Goal: Navigation & Orientation: Find specific page/section

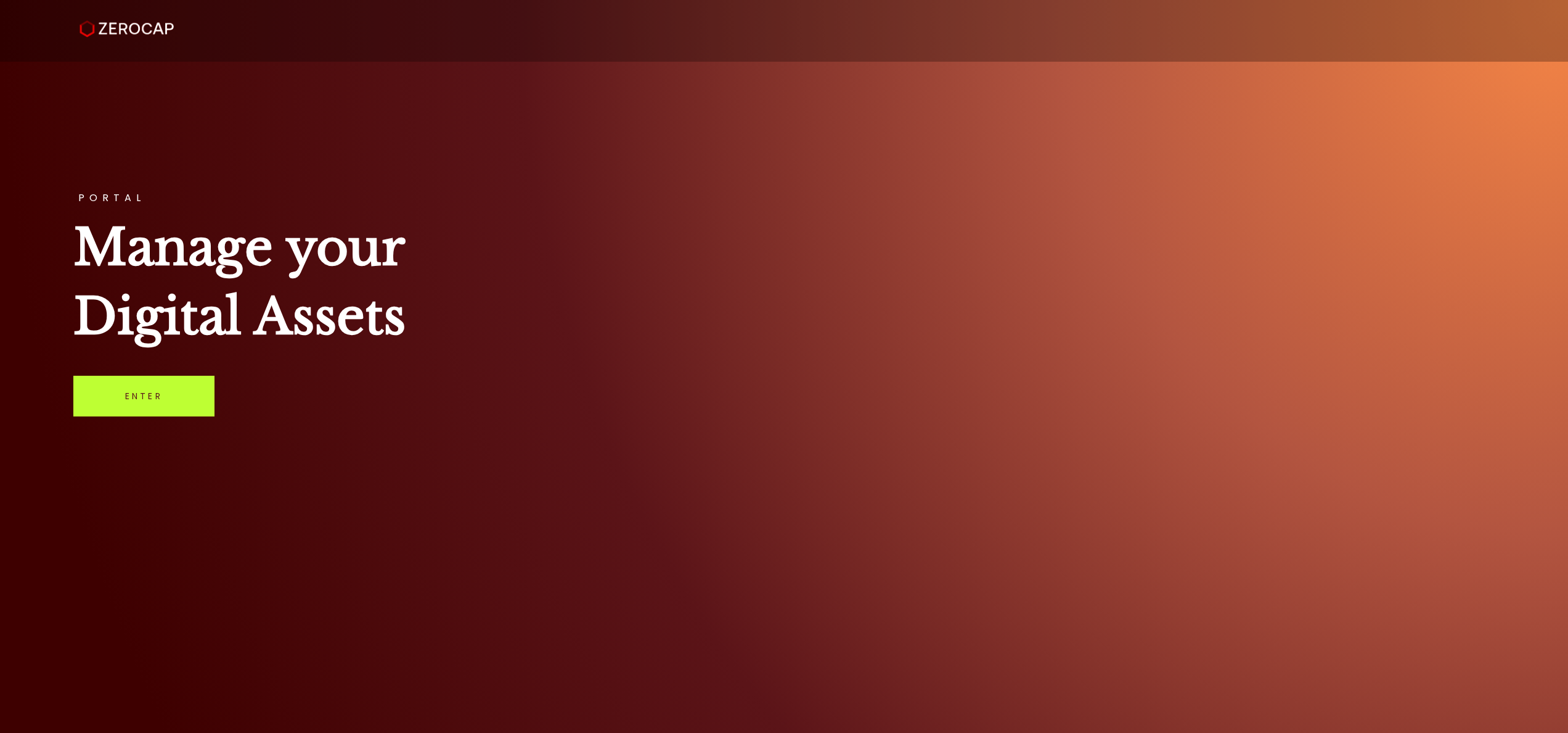
click at [134, 400] on link "Enter" at bounding box center [144, 396] width 141 height 40
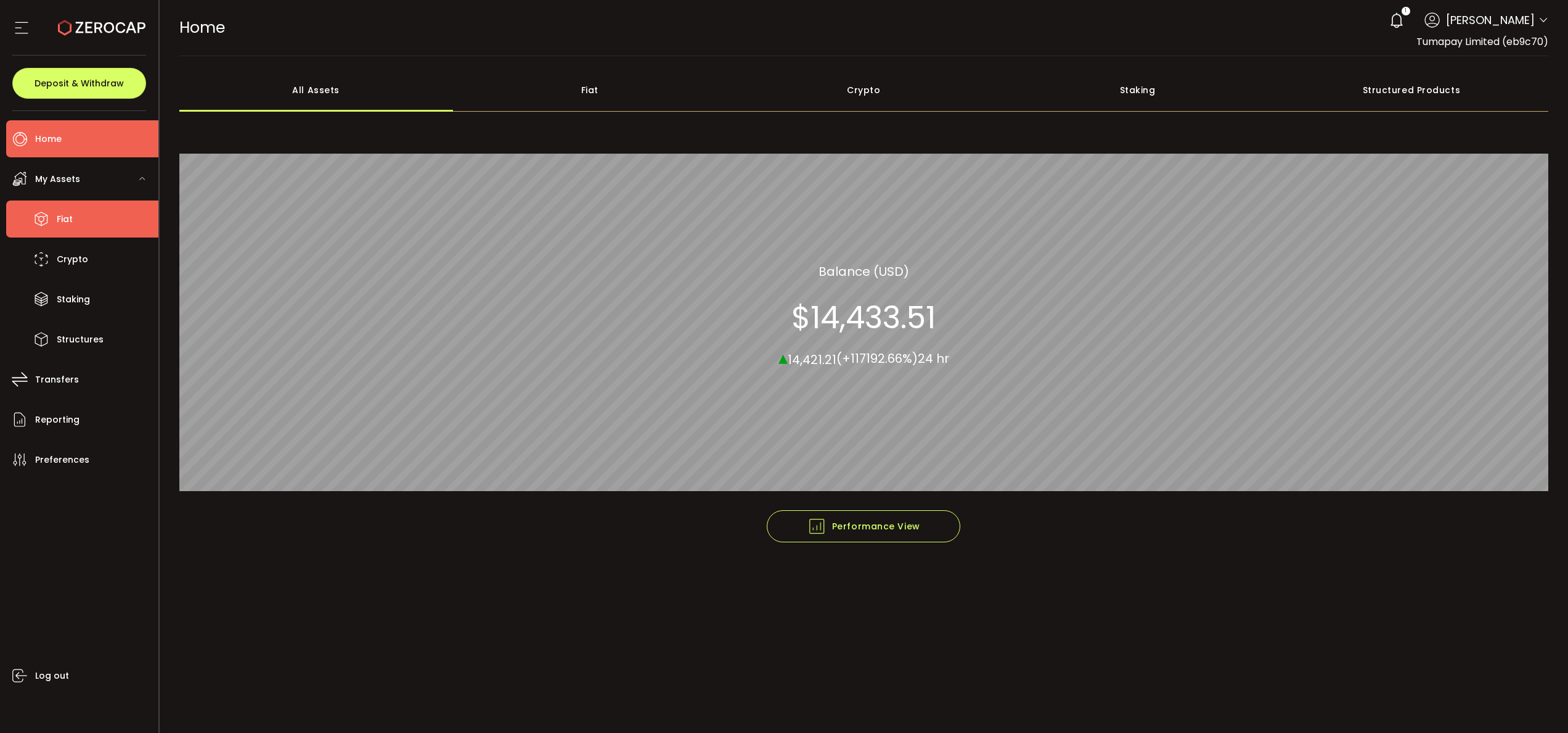
click at [62, 213] on span "Fiat" at bounding box center [65, 219] width 16 height 18
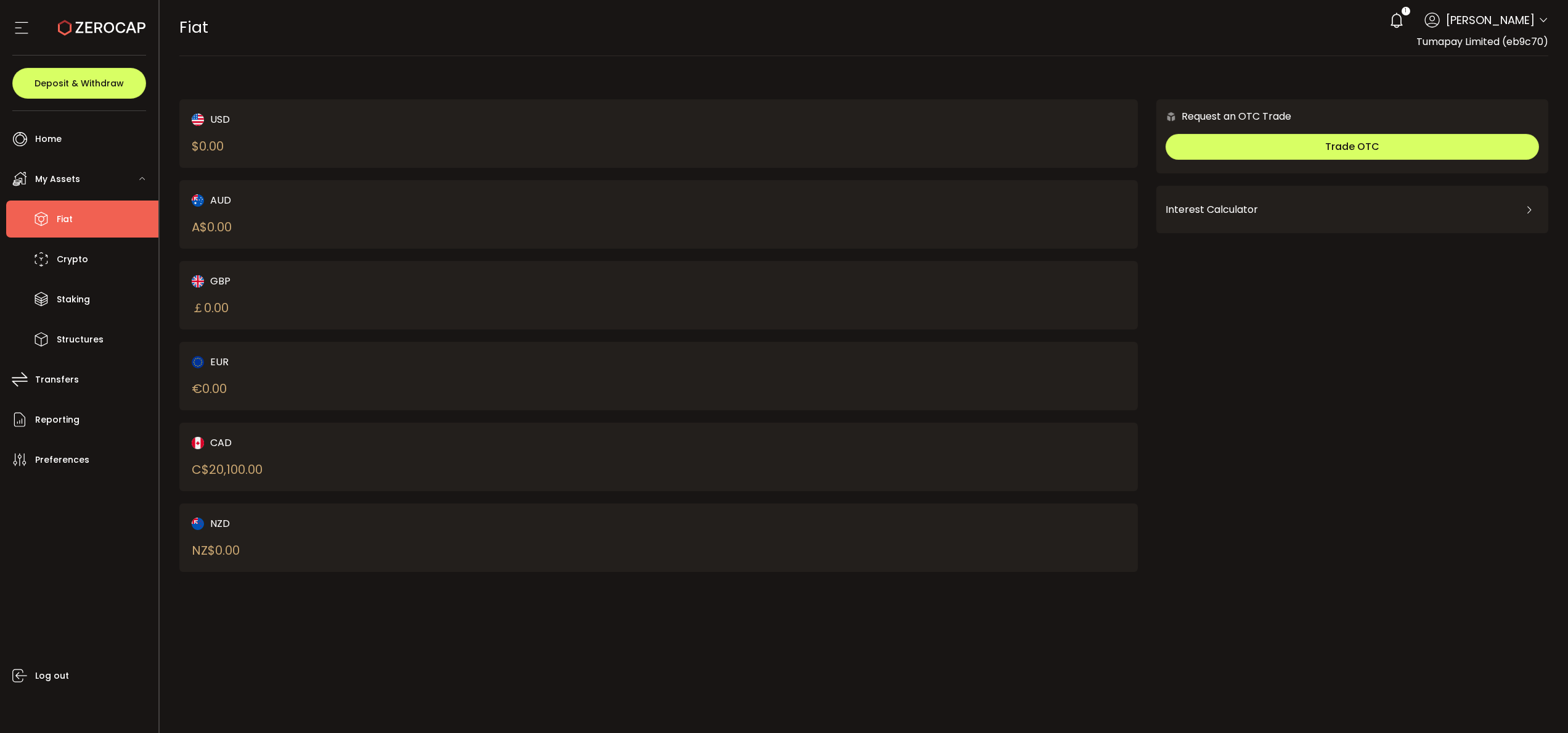
click at [217, 464] on div "C$ 20,100.00" at bounding box center [227, 469] width 71 height 19
click at [199, 438] on img at bounding box center [197, 443] width 12 height 12
click at [77, 272] on li "Crypto" at bounding box center [82, 259] width 152 height 37
